Goal: Contribute content: Contribute content

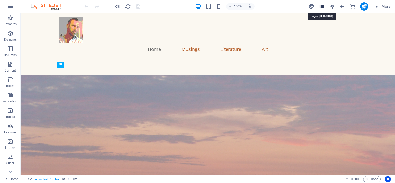
click at [320, 5] on icon "pages" at bounding box center [322, 7] width 6 height 6
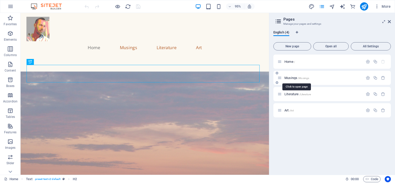
click at [294, 78] on span "Musings /Musings" at bounding box center [296, 78] width 25 height 4
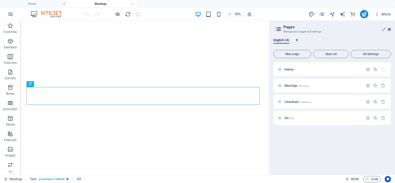
click at [390, 29] on icon at bounding box center [389, 29] width 3 height 4
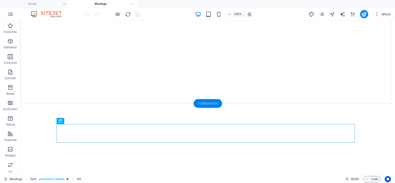
click at [209, 102] on div "+ Add section" at bounding box center [208, 103] width 29 height 9
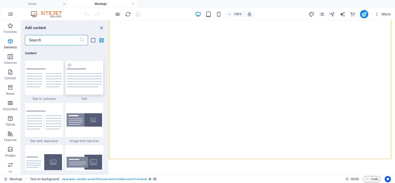
scroll to position [900, 0]
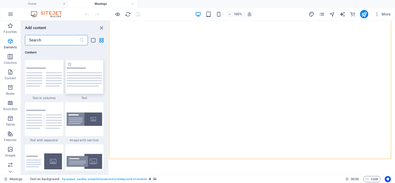
click at [85, 74] on div at bounding box center [84, 77] width 38 height 34
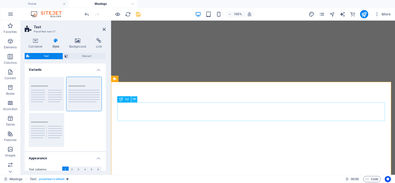
click at [136, 99] on icon at bounding box center [134, 98] width 3 height 5
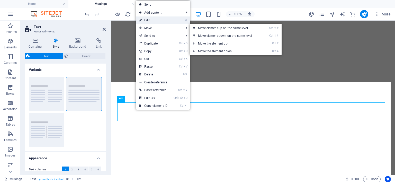
click at [159, 21] on link "⏎ Edit" at bounding box center [153, 20] width 34 height 8
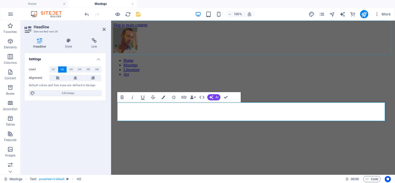
scroll to position [200, 0]
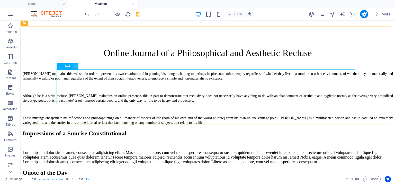
click at [77, 65] on icon at bounding box center [75, 66] width 3 height 5
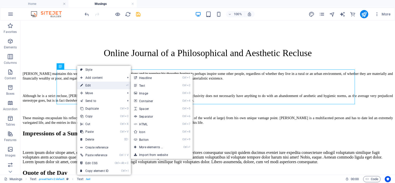
click at [93, 87] on link "⏎ Edit" at bounding box center [94, 86] width 34 height 8
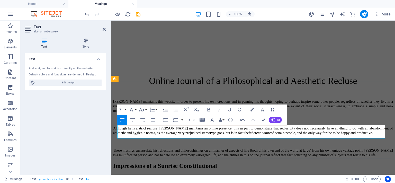
click at [178, 183] on p "The [DATE]" at bounding box center [253, 186] width 280 height 6
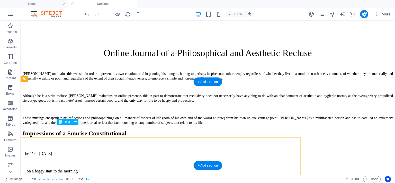
scroll to position [145, 0]
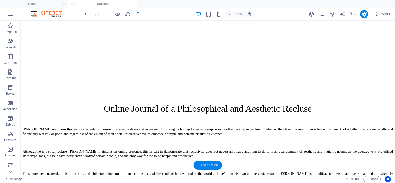
click at [204, 163] on div "+ Add section" at bounding box center [208, 165] width 29 height 9
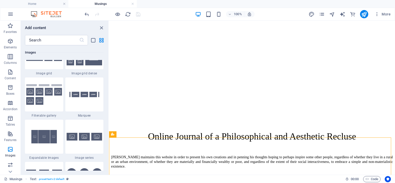
scroll to position [2726, 0]
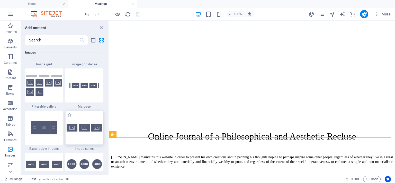
click at [95, 128] on img at bounding box center [85, 128] width 36 height 8
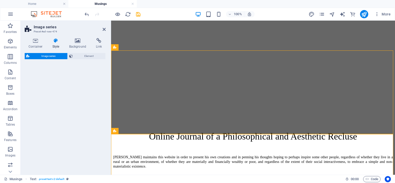
select select "rem"
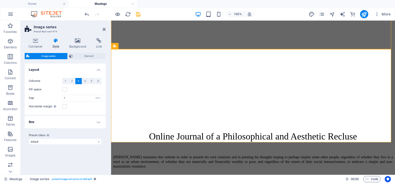
scroll to position [316, 0]
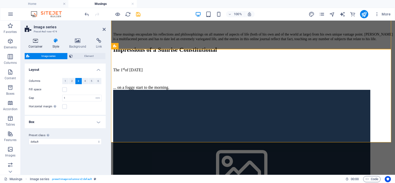
click at [33, 40] on icon at bounding box center [36, 40] width 22 height 5
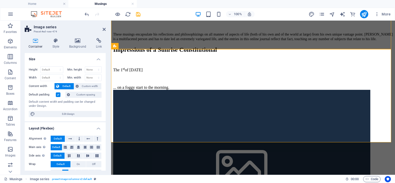
click at [57, 93] on label at bounding box center [58, 94] width 5 height 5
click at [0, 0] on input "Default padding" at bounding box center [0, 0] width 0 height 0
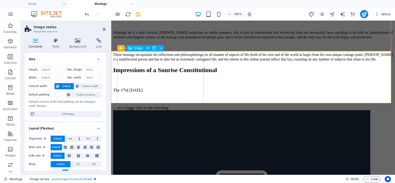
scroll to position [291, 0]
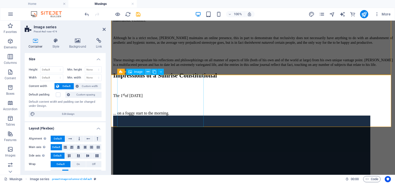
click at [147, 72] on icon at bounding box center [148, 71] width 3 height 5
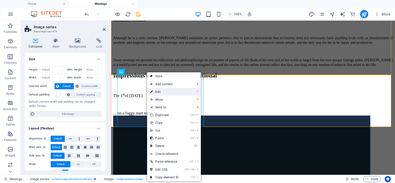
click at [160, 89] on link "⏎ Edit" at bounding box center [164, 92] width 34 height 8
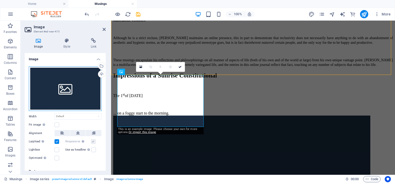
click at [29, 94] on div "Drag files here, click to choose files or select files from Files or our free s…" at bounding box center [65, 88] width 73 height 45
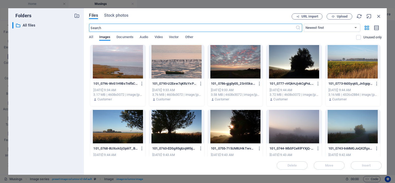
scroll to position [305, 0]
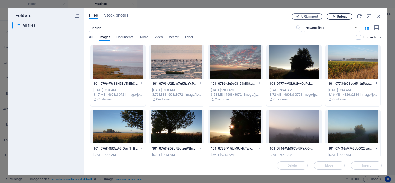
click at [337, 17] on span "Upload" at bounding box center [342, 16] width 11 height 3
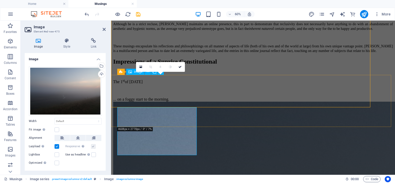
scroll to position [291, 0]
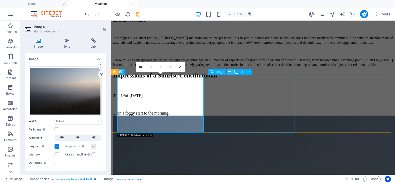
click at [229, 72] on icon at bounding box center [229, 71] width 3 height 5
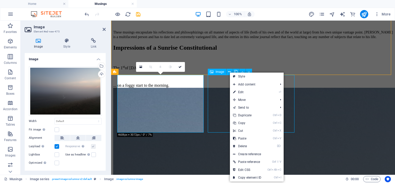
scroll to position [235, 0]
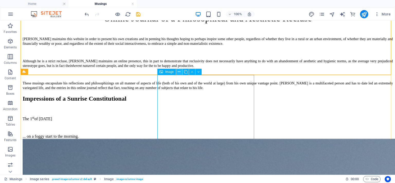
click at [179, 69] on button at bounding box center [179, 72] width 6 height 6
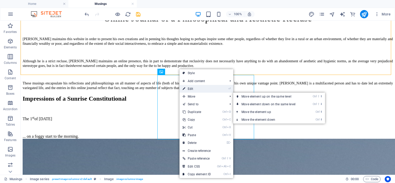
click at [191, 89] on link "⏎ Edit" at bounding box center [197, 89] width 34 height 8
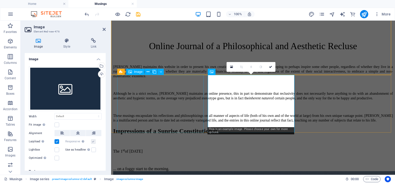
scroll to position [291, 0]
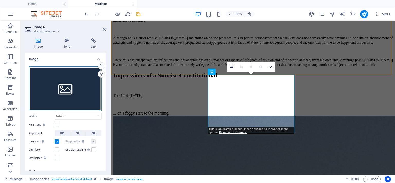
click at [63, 80] on div "Drag files here, click to choose files or select files from Files or our free s…" at bounding box center [65, 88] width 73 height 45
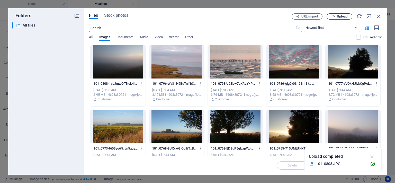
click at [339, 15] on span "Upload" at bounding box center [342, 16] width 11 height 3
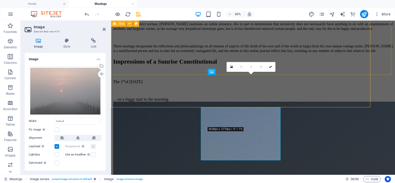
scroll to position [291, 0]
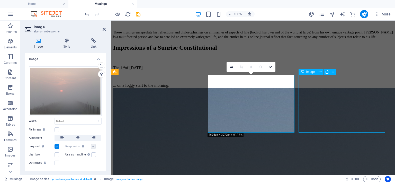
scroll to position [235, 0]
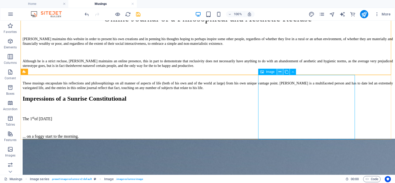
click at [280, 72] on icon at bounding box center [280, 71] width 3 height 5
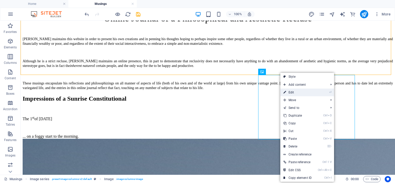
drag, startPoint x: 294, startPoint y: 94, endPoint x: 181, endPoint y: 66, distance: 117.5
click at [294, 94] on link "⏎ Edit" at bounding box center [297, 92] width 34 height 8
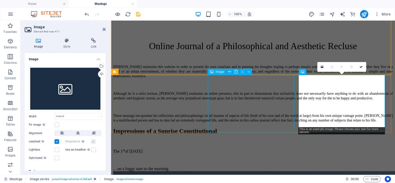
scroll to position [291, 0]
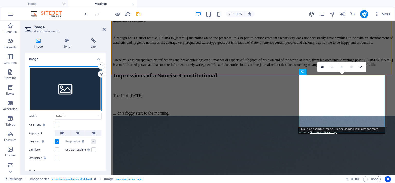
click at [84, 93] on div "Drag files here, click to choose files or select files from Files or our free s…" at bounding box center [65, 88] width 73 height 45
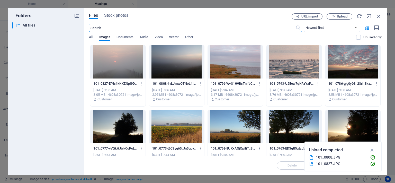
scroll to position [305, 0]
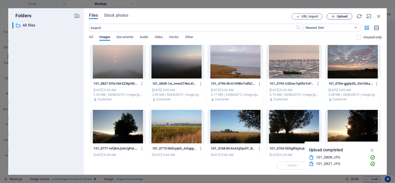
click at [337, 14] on button "Upload" at bounding box center [340, 16] width 26 height 6
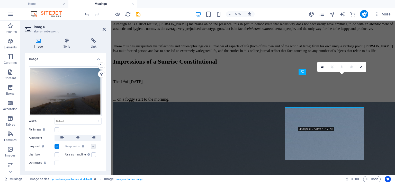
scroll to position [291, 0]
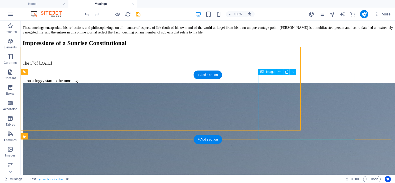
scroll to position [235, 0]
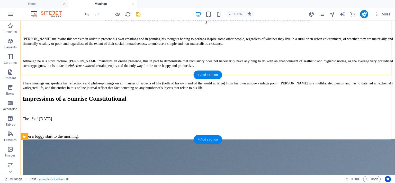
click at [203, 137] on div "+ Add section" at bounding box center [208, 139] width 29 height 9
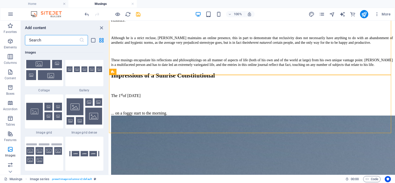
scroll to position [2700, 0]
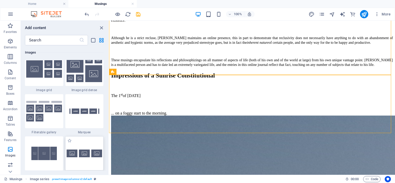
click at [82, 150] on img at bounding box center [85, 153] width 36 height 8
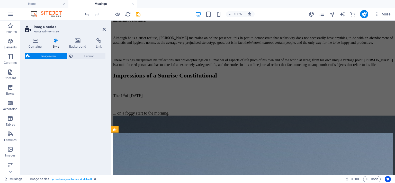
select select "rem"
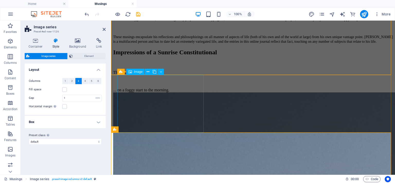
scroll to position [342, 0]
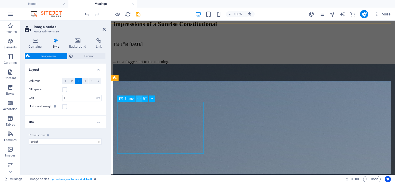
click at [140, 99] on icon at bounding box center [139, 98] width 3 height 5
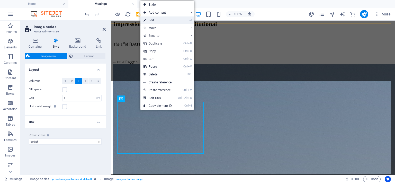
click at [160, 18] on link "⏎ Edit" at bounding box center [157, 20] width 34 height 8
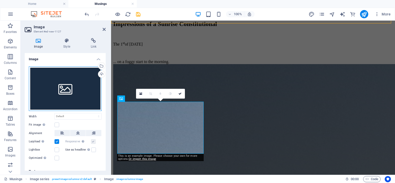
click at [66, 87] on div "Drag files here, click to choose files or select files from Files or our free s…" at bounding box center [65, 88] width 73 height 45
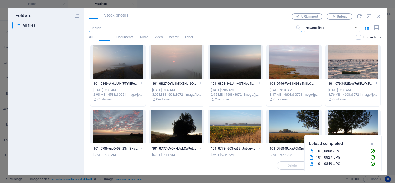
scroll to position [356, 0]
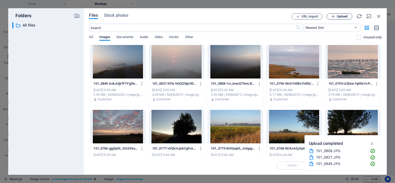
click at [343, 14] on button "Upload" at bounding box center [340, 16] width 26 height 6
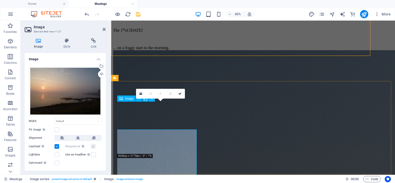
scroll to position [342, 0]
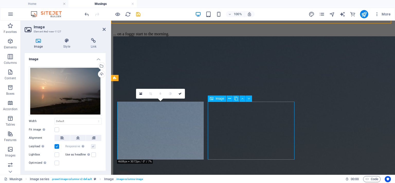
scroll to position [287, 0]
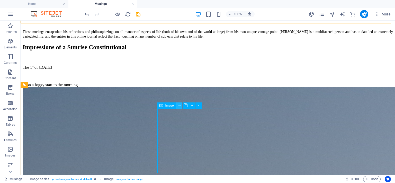
click at [177, 106] on button at bounding box center [179, 105] width 6 height 6
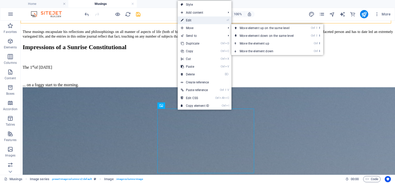
drag, startPoint x: 196, startPoint y: 21, endPoint x: 76, endPoint y: 3, distance: 121.3
click at [196, 21] on link "⏎ Edit" at bounding box center [195, 20] width 34 height 8
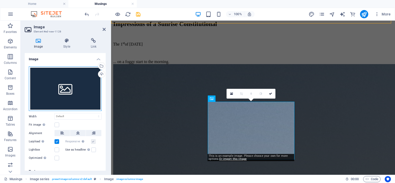
click at [85, 86] on div "Drag files here, click to choose files or select files from Files or our free s…" at bounding box center [65, 88] width 73 height 45
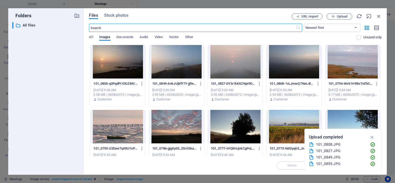
scroll to position [356, 0]
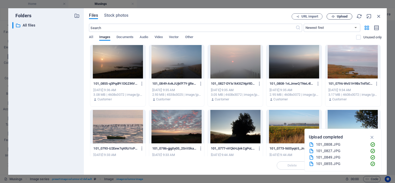
click at [343, 16] on span "Upload" at bounding box center [342, 16] width 11 height 3
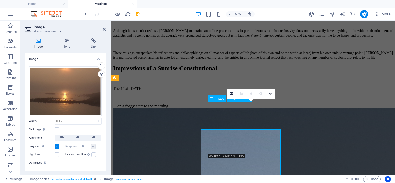
scroll to position [342, 0]
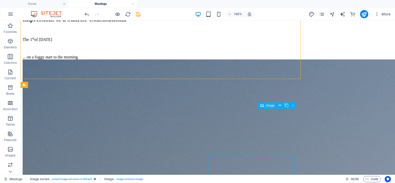
scroll to position [287, 0]
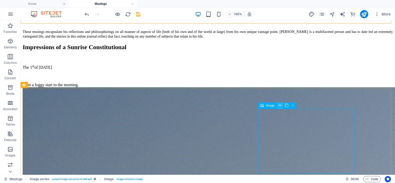
click at [278, 105] on button at bounding box center [280, 105] width 6 height 6
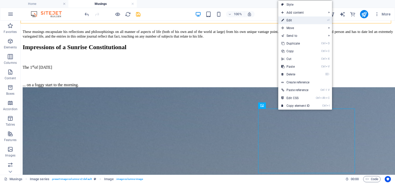
click at [294, 21] on link "⏎ Edit" at bounding box center [295, 20] width 34 height 8
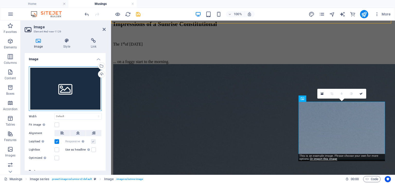
click at [70, 78] on div "Drag files here, click to choose files or select files from Files or our free s…" at bounding box center [65, 88] width 73 height 45
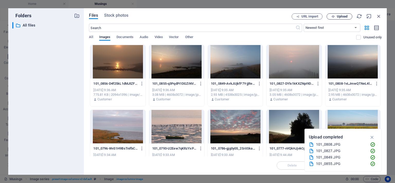
click at [333, 17] on icon "button" at bounding box center [333, 16] width 3 height 3
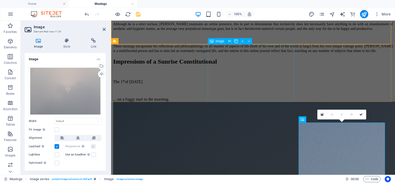
scroll to position [291, 0]
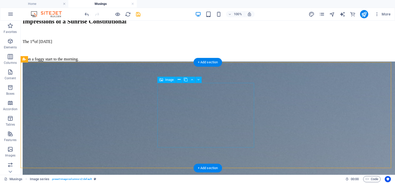
scroll to position [364, 0]
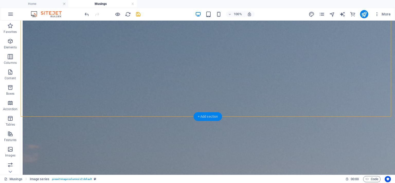
click at [202, 115] on div "+ Add section" at bounding box center [208, 116] width 29 height 9
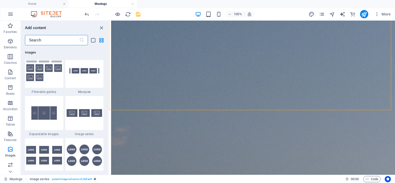
scroll to position [2777, 0]
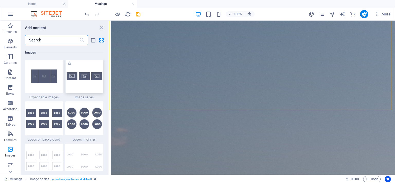
click at [87, 80] on div at bounding box center [84, 76] width 38 height 34
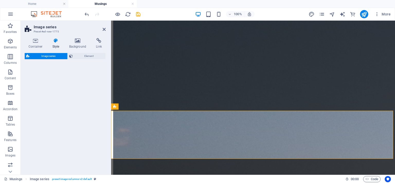
select select "rem"
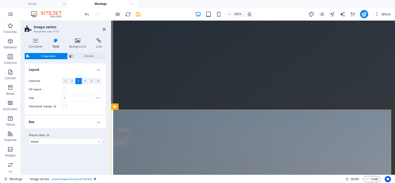
click at [35, 38] on div "Container Style Background Link Size Height Default px rem % vh vw Min. height …" at bounding box center [65, 104] width 89 height 141
click at [32, 41] on icon at bounding box center [36, 40] width 22 height 5
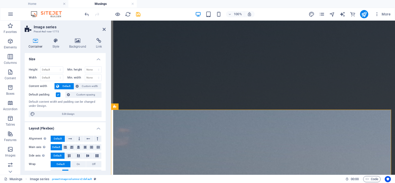
click at [60, 94] on label at bounding box center [58, 94] width 5 height 5
click at [0, 0] on input "Default padding" at bounding box center [0, 0] width 0 height 0
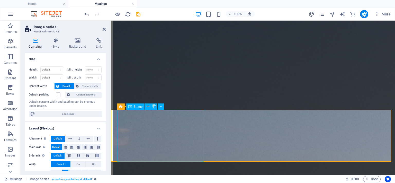
click at [147, 106] on icon at bounding box center [148, 106] width 3 height 5
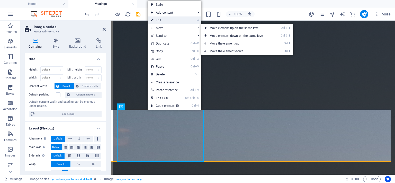
click at [160, 21] on link "⏎ Edit" at bounding box center [165, 20] width 34 height 8
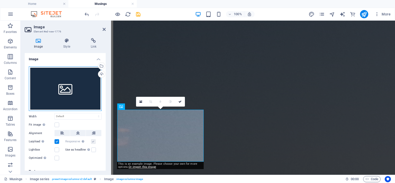
click at [57, 83] on div "Drag files here, click to choose files or select files from Files or our free s…" at bounding box center [65, 88] width 73 height 45
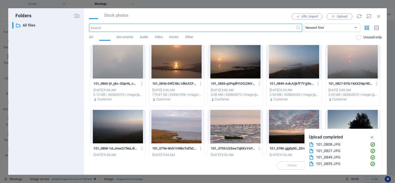
scroll to position [440, 0]
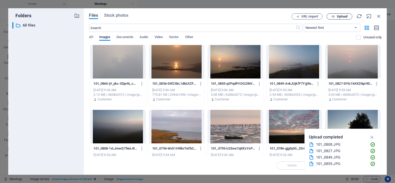
click at [339, 16] on span "Upload" at bounding box center [342, 16] width 11 height 3
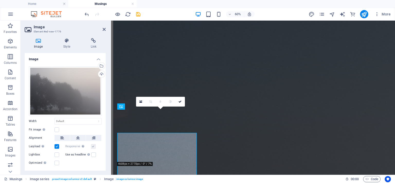
scroll to position [413, 0]
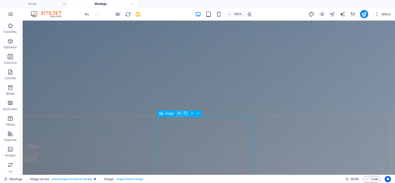
click at [180, 113] on icon at bounding box center [179, 113] width 3 height 5
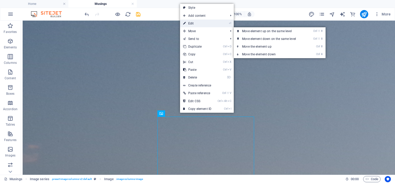
click at [195, 24] on link "⏎ Edit" at bounding box center [197, 24] width 34 height 8
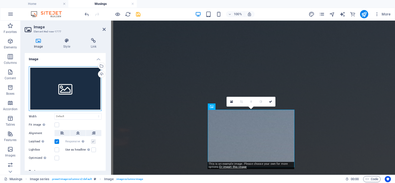
click at [75, 97] on div "Drag files here, click to choose files or select files from Files or our free s…" at bounding box center [65, 88] width 73 height 45
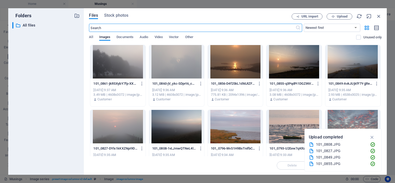
scroll to position [440, 0]
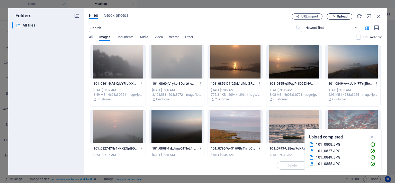
click at [338, 16] on span "Upload" at bounding box center [342, 16] width 11 height 3
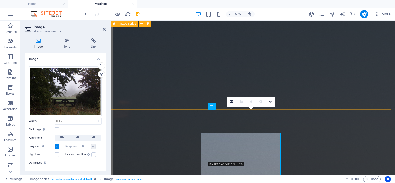
scroll to position [413, 0]
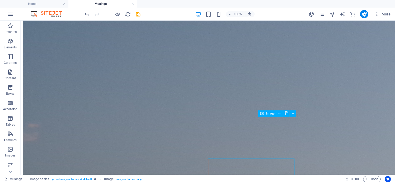
scroll to position [364, 0]
click at [280, 113] on icon at bounding box center [280, 113] width 3 height 5
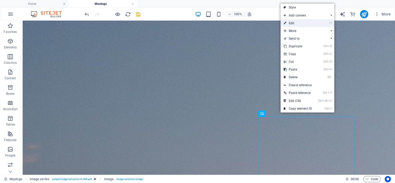
drag, startPoint x: 299, startPoint y: 24, endPoint x: 162, endPoint y: 7, distance: 138.4
click at [299, 24] on link "⏎ Edit" at bounding box center [298, 23] width 34 height 8
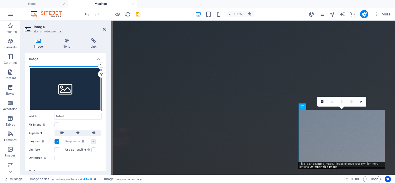
click at [64, 82] on div "Drag files here, click to choose files or select files from Files or our free s…" at bounding box center [65, 88] width 73 height 45
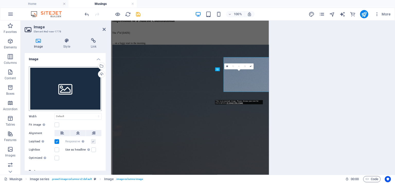
scroll to position [440, 0]
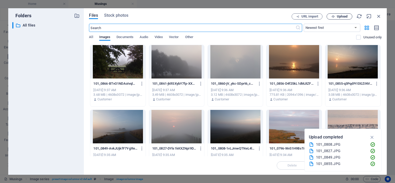
click at [334, 14] on button "Upload" at bounding box center [340, 16] width 26 height 6
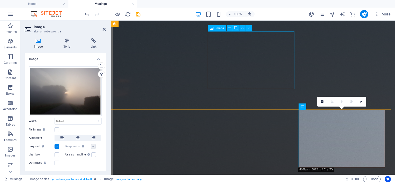
scroll to position [490, 0]
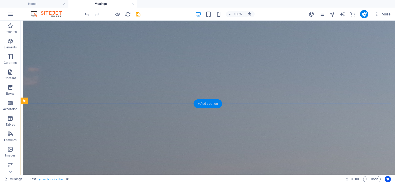
click at [212, 103] on div "+ Add section" at bounding box center [208, 103] width 29 height 9
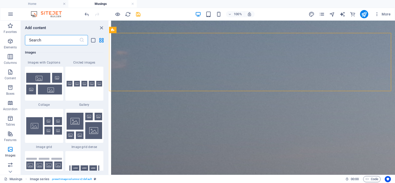
scroll to position [2700, 0]
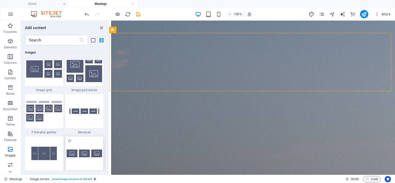
click at [87, 150] on img at bounding box center [85, 153] width 36 height 8
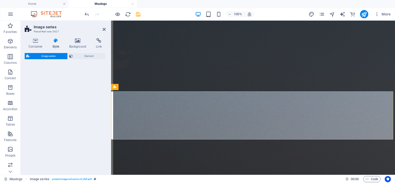
select select "rem"
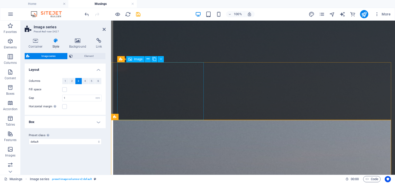
scroll to position [490, 0]
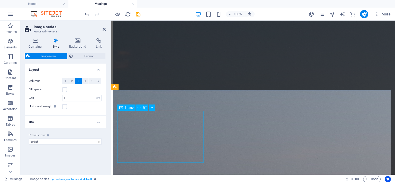
click at [138, 106] on icon at bounding box center [139, 107] width 3 height 5
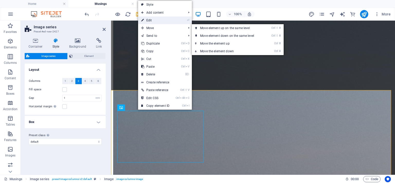
click at [155, 19] on link "⏎ Edit" at bounding box center [155, 20] width 34 height 8
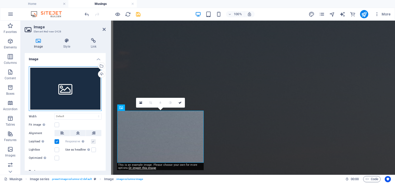
click at [80, 91] on div "Drag files here, click to choose files or select files from Files or our free s…" at bounding box center [65, 88] width 73 height 45
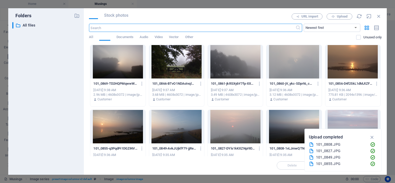
scroll to position [517, 0]
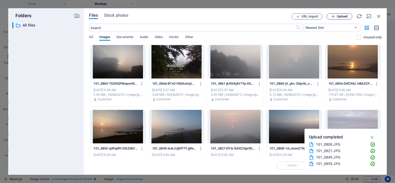
click at [342, 17] on span "Upload" at bounding box center [342, 16] width 11 height 3
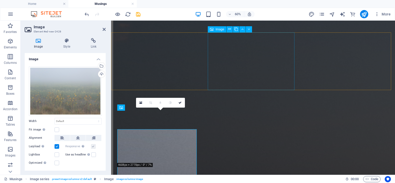
scroll to position [490, 0]
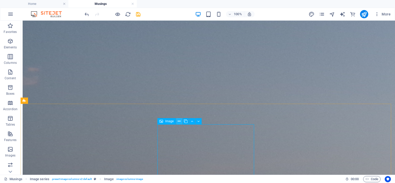
click at [179, 119] on icon at bounding box center [179, 121] width 3 height 5
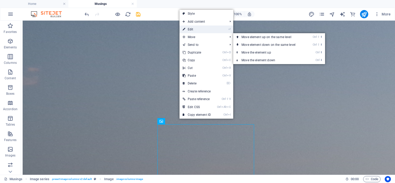
click at [195, 30] on link "⏎ Edit" at bounding box center [197, 29] width 34 height 8
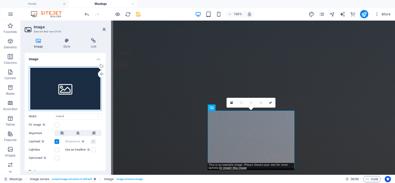
click at [75, 81] on div "Drag files here, click to choose files or select files from Files or our free s…" at bounding box center [65, 88] width 73 height 45
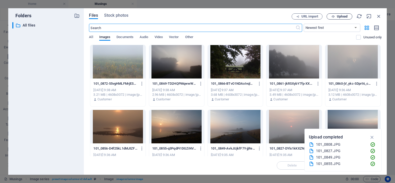
click at [341, 15] on span "Upload" at bounding box center [342, 16] width 11 height 3
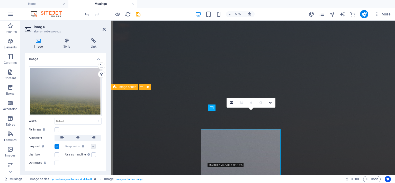
scroll to position [490, 0]
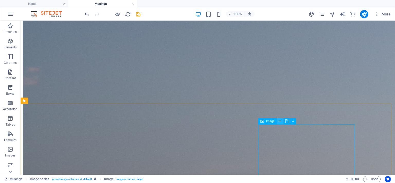
click at [280, 121] on icon at bounding box center [280, 121] width 3 height 5
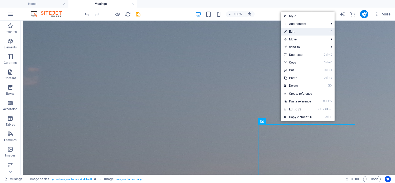
click at [316, 31] on li "⏎ Edit" at bounding box center [308, 32] width 54 height 8
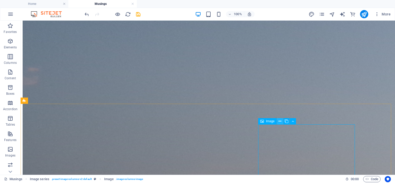
drag, startPoint x: 280, startPoint y: 120, endPoint x: 259, endPoint y: 87, distance: 38.5
click at [280, 120] on icon at bounding box center [280, 121] width 3 height 5
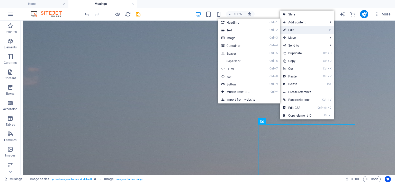
click at [293, 30] on link "⏎ Edit" at bounding box center [297, 30] width 34 height 8
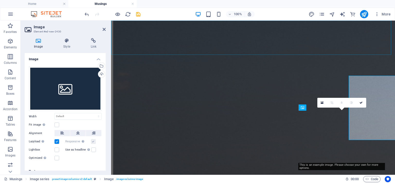
scroll to position [490, 0]
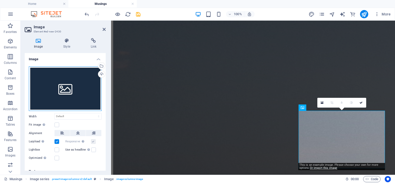
drag, startPoint x: 53, startPoint y: 68, endPoint x: 63, endPoint y: 58, distance: 13.8
click at [53, 69] on div "Drag files here, click to choose files or select files from Files or our free s…" at bounding box center [65, 88] width 73 height 45
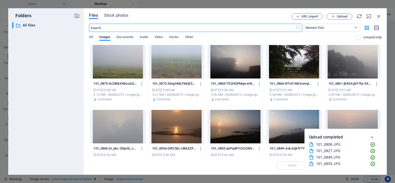
scroll to position [517, 0]
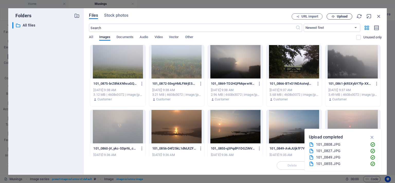
click at [346, 15] on span "Upload" at bounding box center [342, 16] width 11 height 3
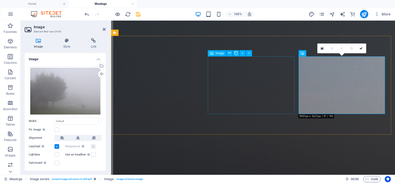
scroll to position [493, 0]
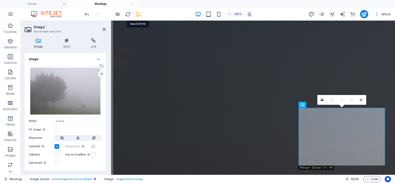
drag, startPoint x: 136, startPoint y: 13, endPoint x: 107, endPoint y: 10, distance: 28.9
click at [136, 13] on icon "save" at bounding box center [138, 14] width 6 height 6
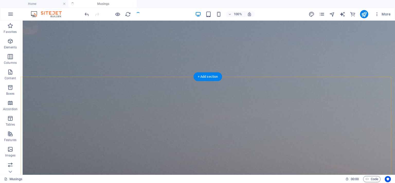
scroll to position [521, 0]
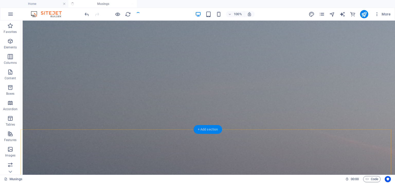
click at [208, 128] on div "+ Add section" at bounding box center [208, 129] width 29 height 9
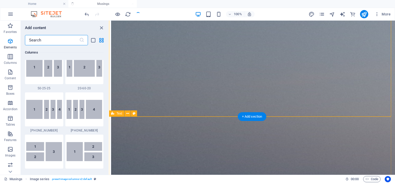
scroll to position [900, 0]
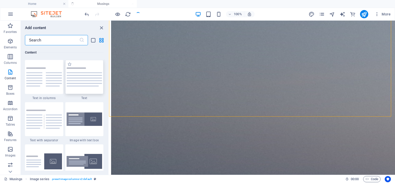
drag, startPoint x: 80, startPoint y: 76, endPoint x: 28, endPoint y: 75, distance: 52.2
click at [80, 76] on img at bounding box center [85, 76] width 36 height 19
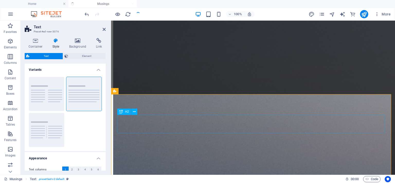
scroll to position [614, 0]
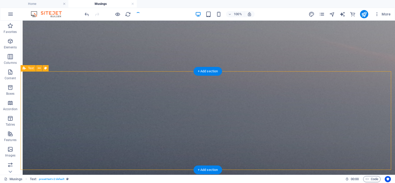
scroll to position [579, 0]
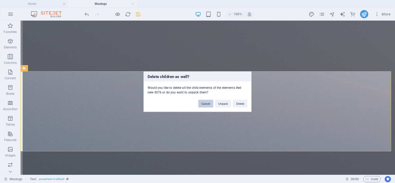
click at [211, 105] on button "Cancel" at bounding box center [205, 104] width 15 height 8
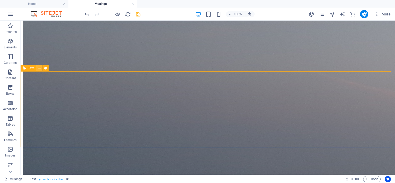
click at [38, 68] on icon at bounding box center [39, 68] width 3 height 5
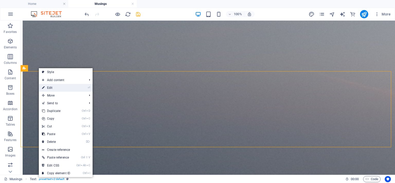
click at [49, 86] on link "⏎ Edit" at bounding box center [56, 88] width 34 height 8
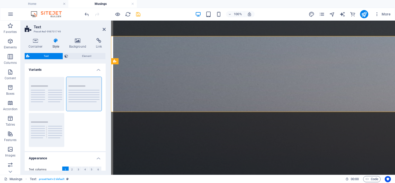
scroll to position [614, 0]
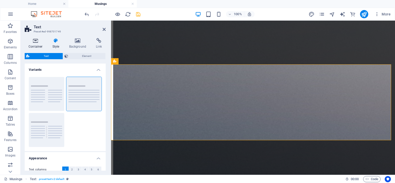
click at [37, 40] on icon at bounding box center [36, 40] width 22 height 5
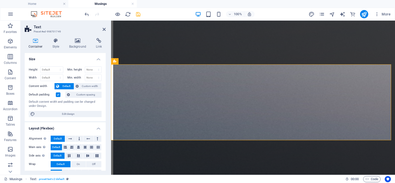
click at [58, 93] on label at bounding box center [58, 94] width 5 height 5
click at [0, 0] on input "Default padding" at bounding box center [0, 0] width 0 height 0
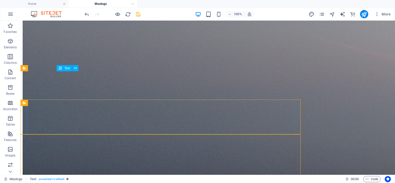
scroll to position [579, 0]
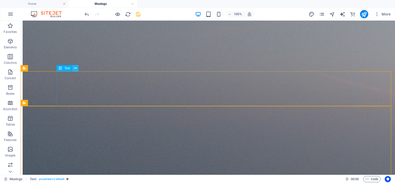
click at [74, 69] on icon at bounding box center [75, 68] width 3 height 5
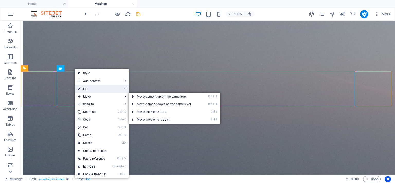
click at [85, 91] on link "⏎ Edit" at bounding box center [92, 89] width 34 height 8
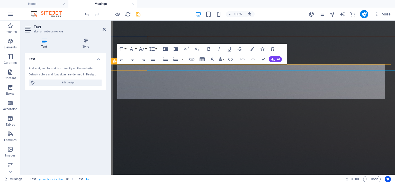
scroll to position [614, 0]
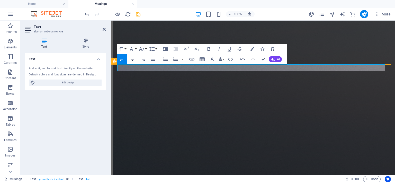
click at [130, 59] on icon "button" at bounding box center [132, 59] width 6 height 6
click at [145, 48] on button "Font Size" at bounding box center [143, 49] width 10 height 10
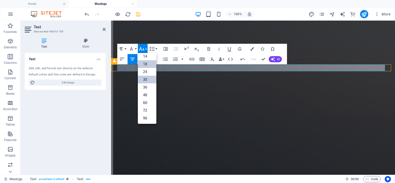
scroll to position [0, 0]
click at [146, 76] on link "10" at bounding box center [147, 74] width 19 height 8
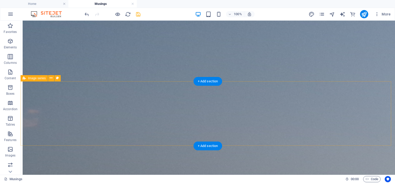
scroll to position [476, 0]
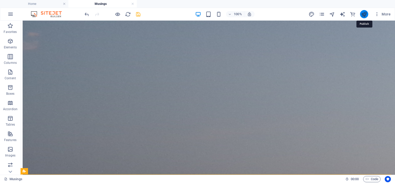
click at [365, 14] on icon "publish" at bounding box center [364, 14] width 6 height 6
